Goal: Task Accomplishment & Management: Manage account settings

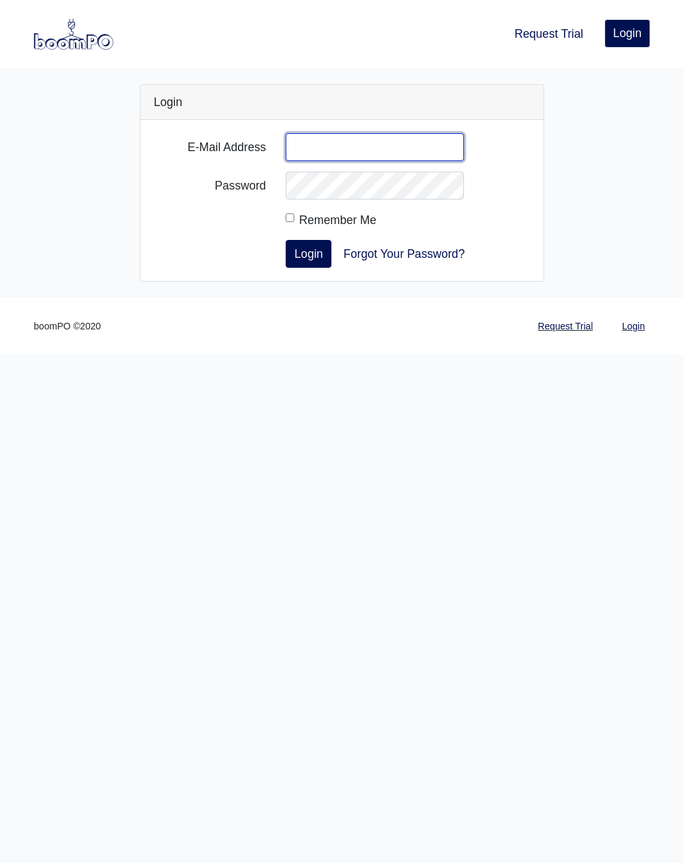
type input "[PERSON_NAME][EMAIL_ADDRESS][DOMAIN_NAME]"
click at [308, 253] on button "Login" at bounding box center [309, 254] width 46 height 28
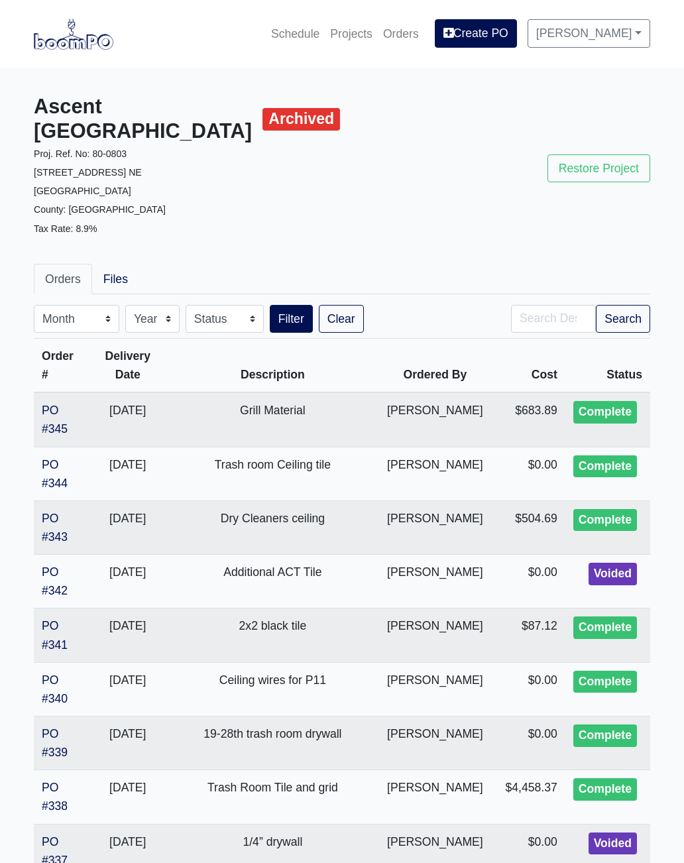
click at [349, 41] on link "Projects" at bounding box center [351, 33] width 53 height 29
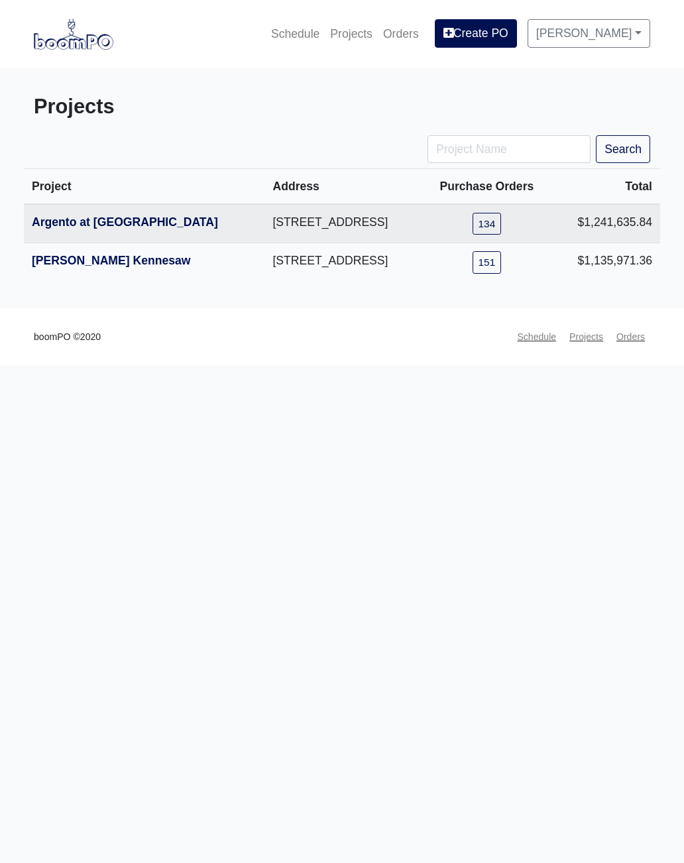
click at [78, 229] on link "Argento at [GEOGRAPHIC_DATA]" at bounding box center [125, 221] width 186 height 13
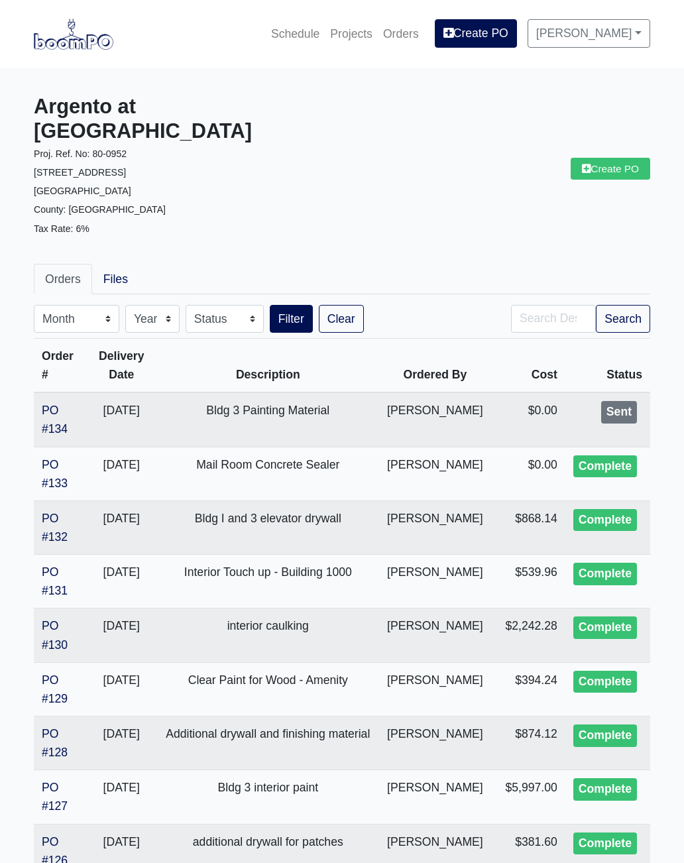
click at [614, 160] on link "Create PO" at bounding box center [609, 169] width 79 height 22
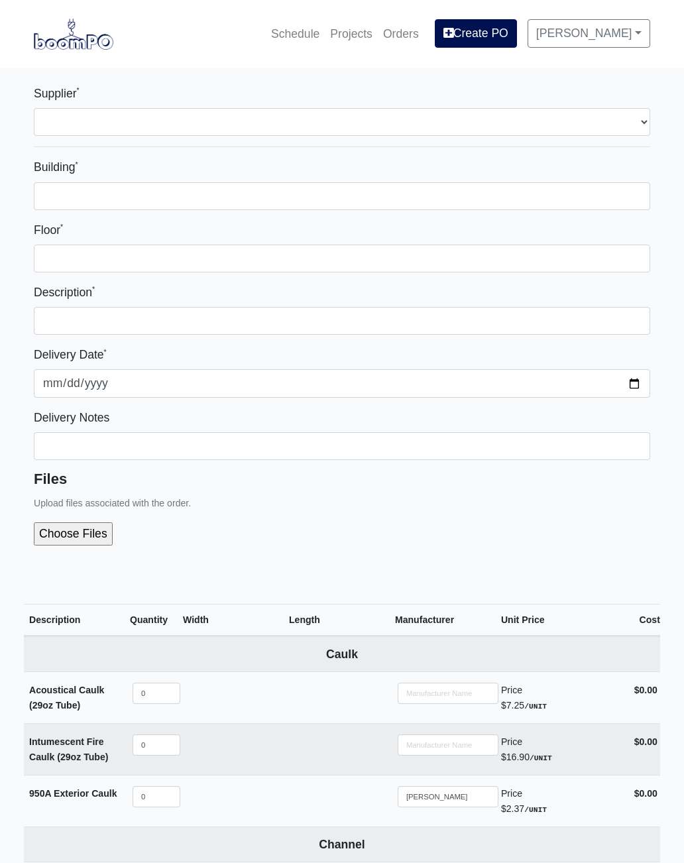
select select
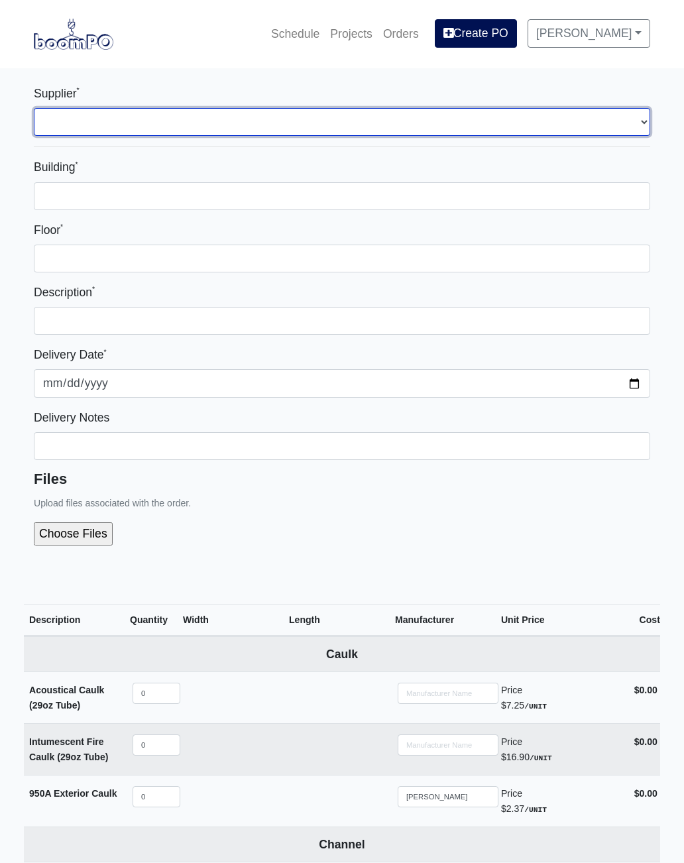
click at [633, 111] on select "Select one... L&W Supply - Mableton, GA Grabber Construction Products - Atlanta…" at bounding box center [342, 122] width 616 height 28
select select "1"
select select
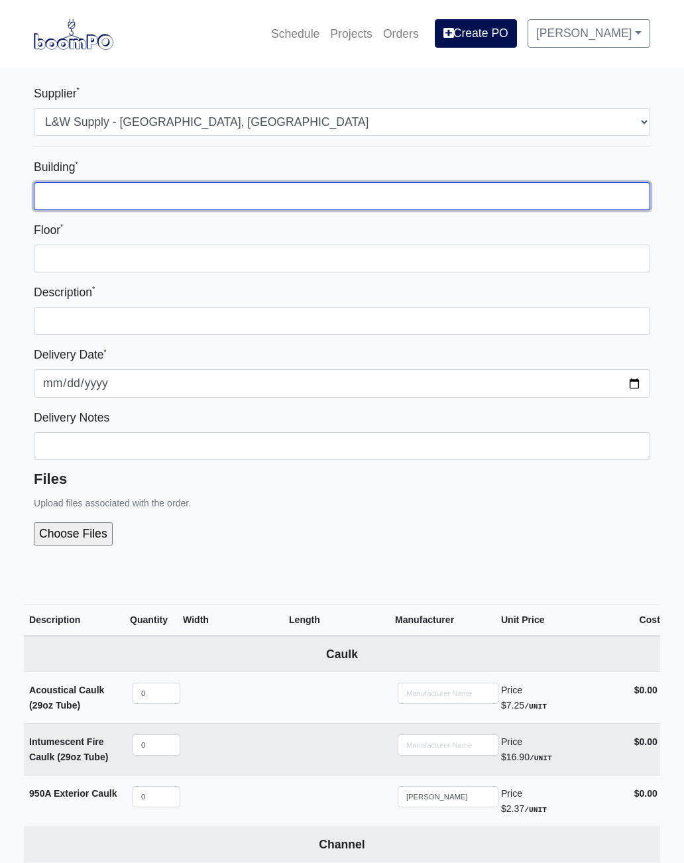
click at [479, 192] on input "Building *" at bounding box center [342, 196] width 616 height 28
type input "3"
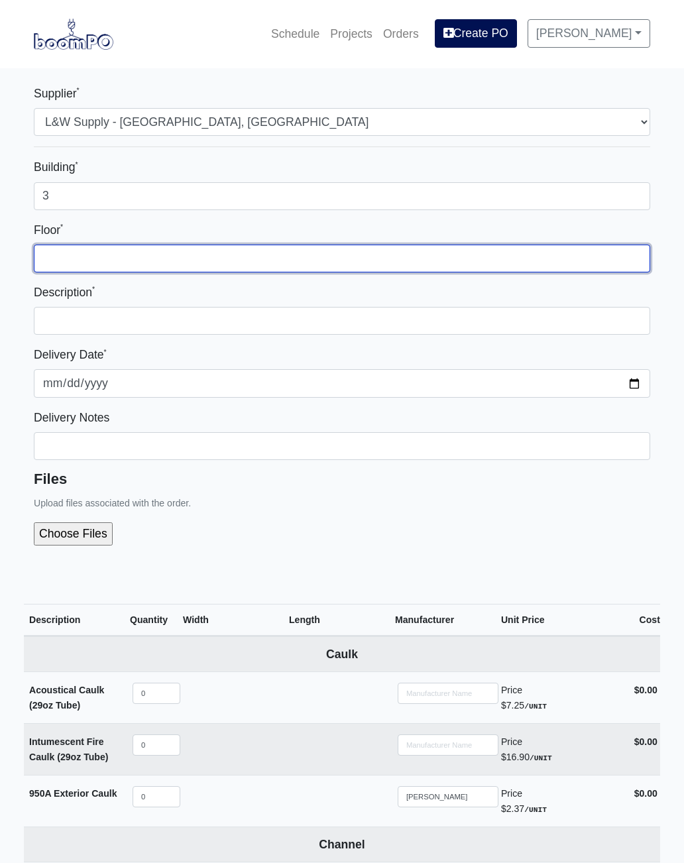
click at [282, 246] on input "Floor *" at bounding box center [342, 258] width 616 height 28
type input "All"
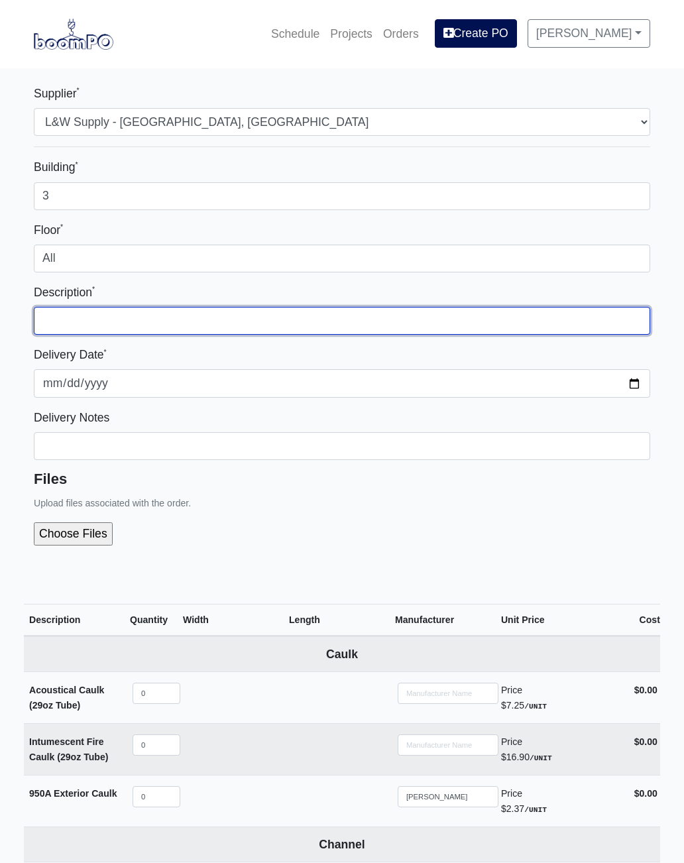
click at [326, 327] on input "text" at bounding box center [342, 321] width 616 height 28
type input "Drywall mud"
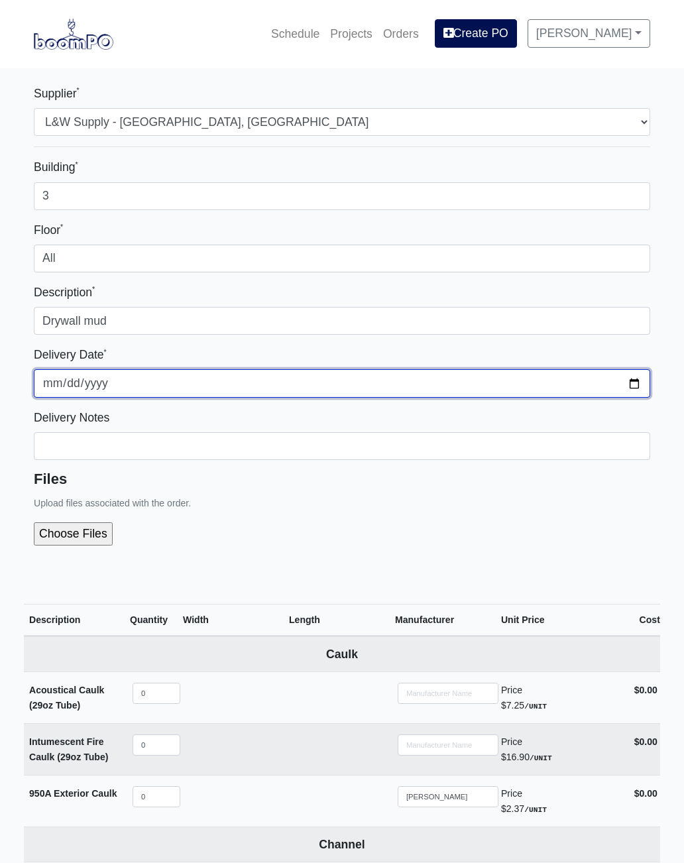
click at [419, 385] on input "2025-08-27" at bounding box center [342, 383] width 616 height 28
type input "2025-08-28"
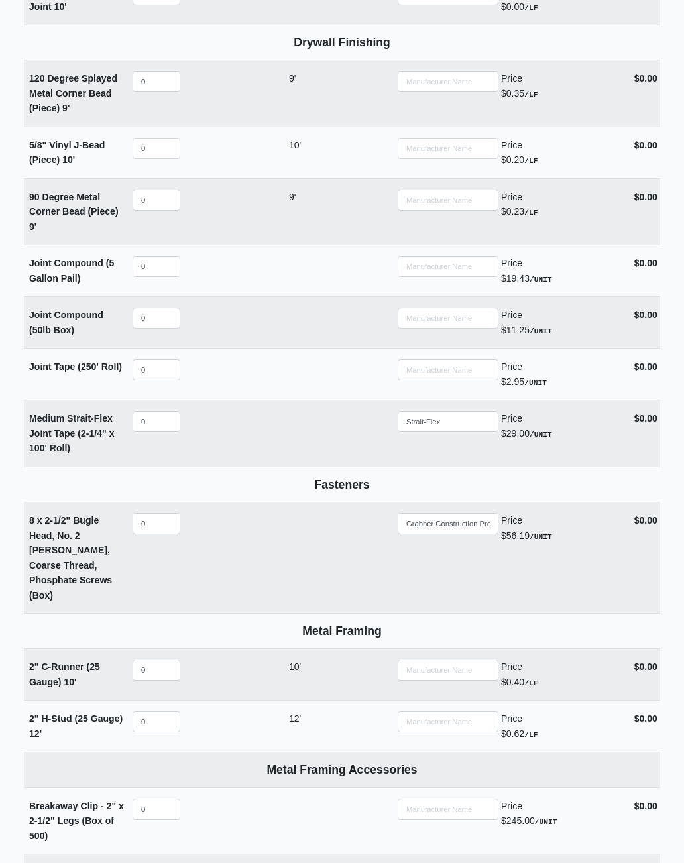
scroll to position [1484, 0]
click at [166, 307] on input "0" at bounding box center [156, 317] width 48 height 21
select select
type input "3"
select select
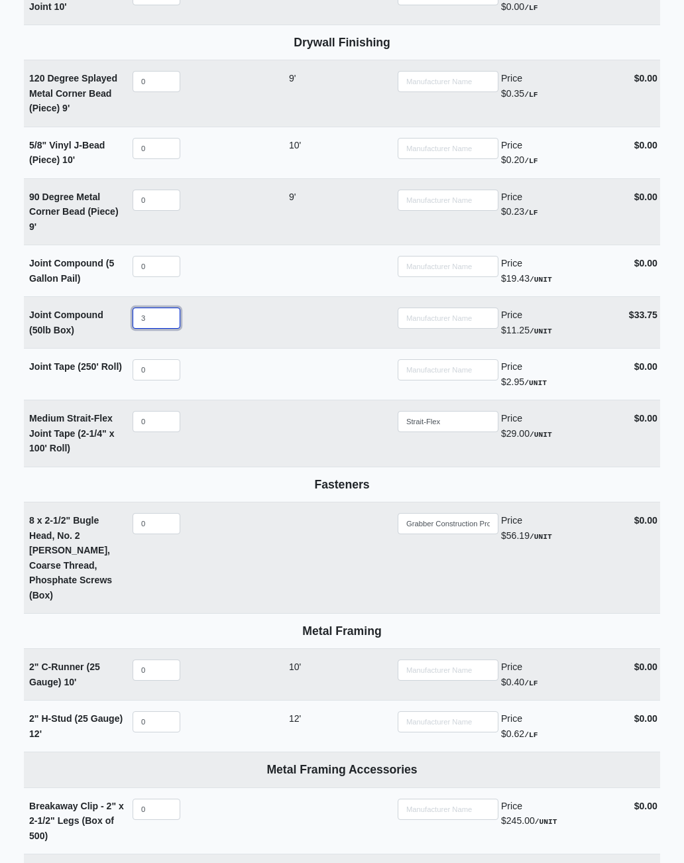
type input "30"
select select
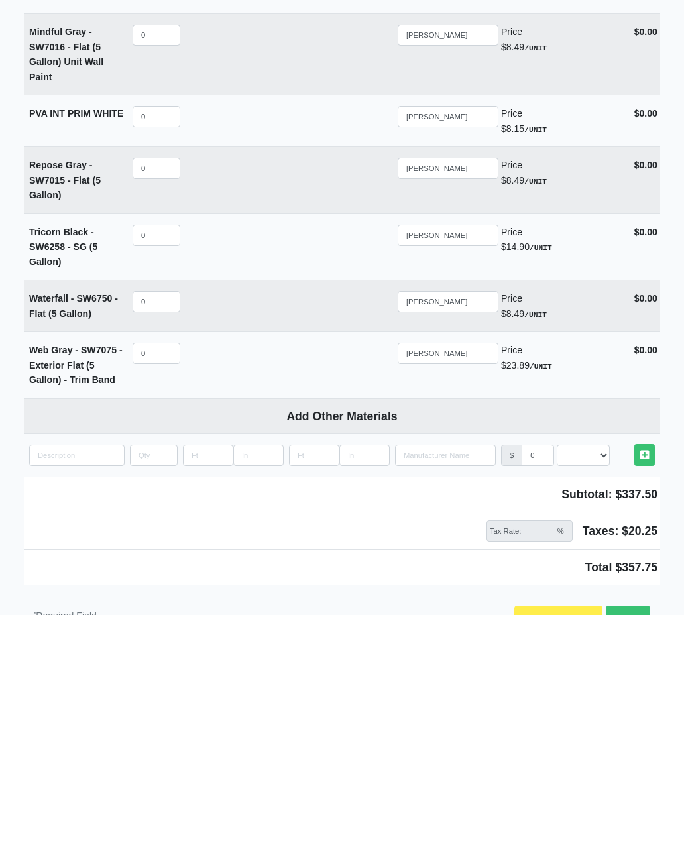
scroll to position [3172, 0]
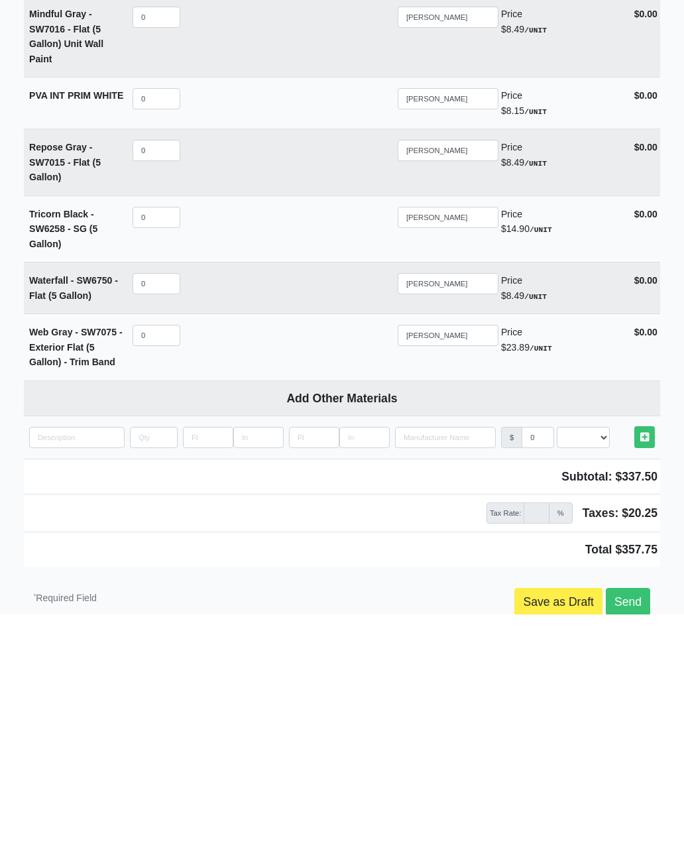
type input "30"
click at [625, 836] on link "Send" at bounding box center [627, 850] width 44 height 28
type input "2025-08-27"
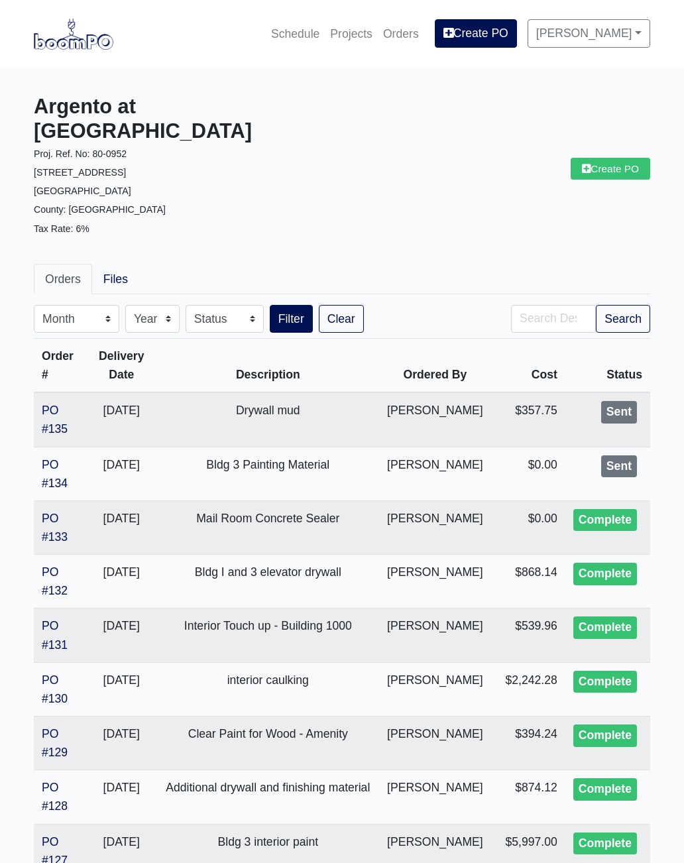
click at [57, 458] on link "PO #134" at bounding box center [55, 474] width 26 height 32
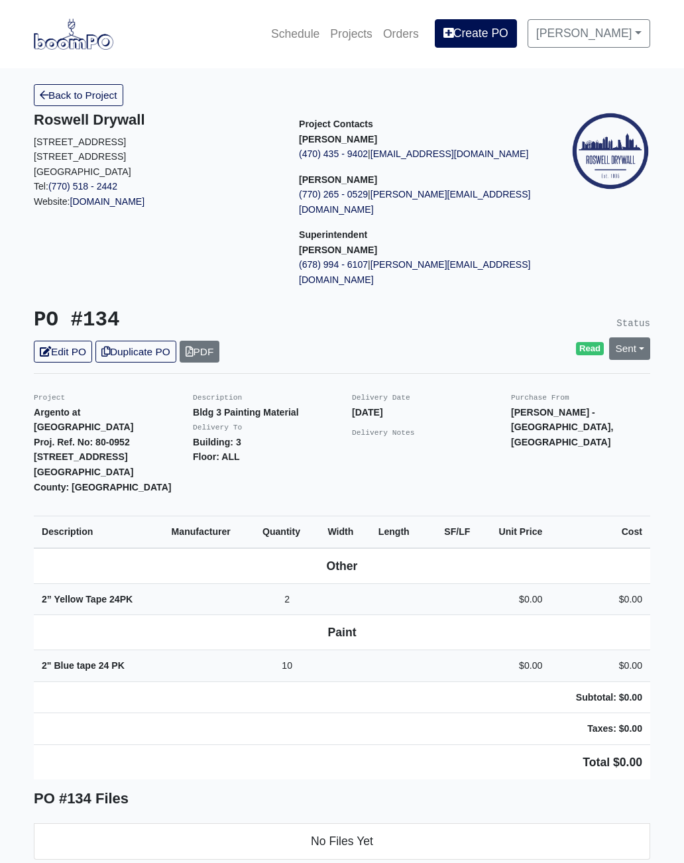
click at [638, 337] on link "Sent" at bounding box center [629, 348] width 41 height 22
click at [511, 409] on link "Complete" at bounding box center [553, 419] width 197 height 21
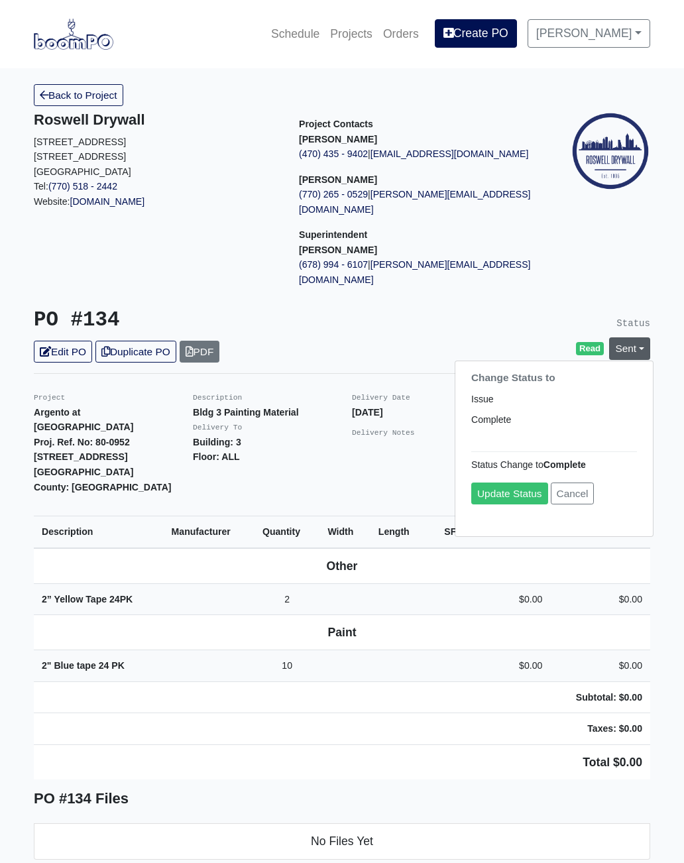
click at [514, 483] on link "Update Status" at bounding box center [509, 494] width 77 height 22
